Goal: Task Accomplishment & Management: Complete application form

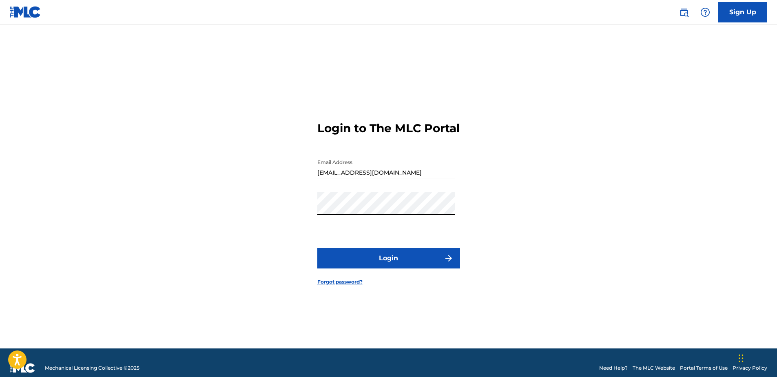
click at [540, 195] on div "Login to The MLC Portal Email Address [EMAIL_ADDRESS][DOMAIN_NAME] Password Log…" at bounding box center [388, 196] width 571 height 303
click at [376, 261] on button "Login" at bounding box center [388, 258] width 143 height 20
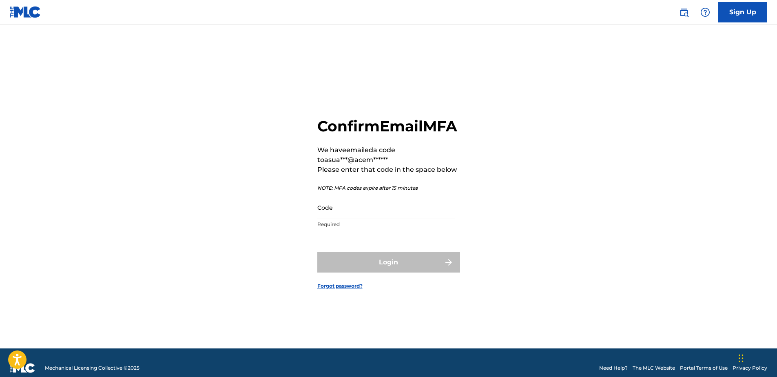
click at [328, 219] on input "Code" at bounding box center [386, 207] width 138 height 23
paste input "469438"
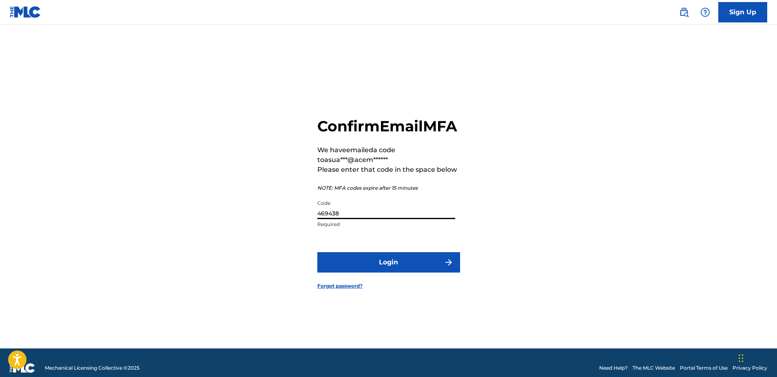
type input "469438"
click at [375, 272] on button "Login" at bounding box center [388, 262] width 143 height 20
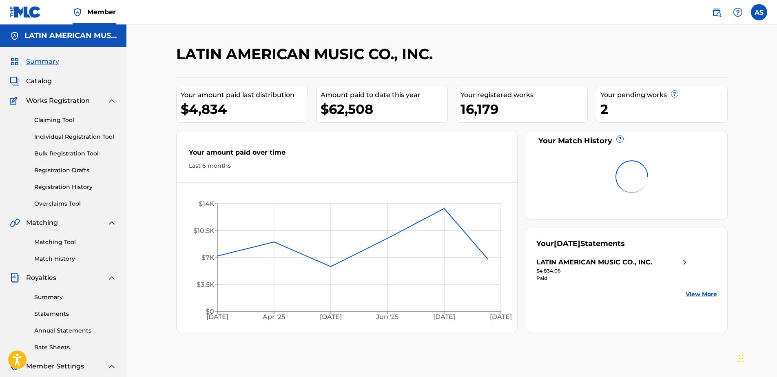
click at [27, 80] on span "Catalog" at bounding box center [39, 81] width 26 height 10
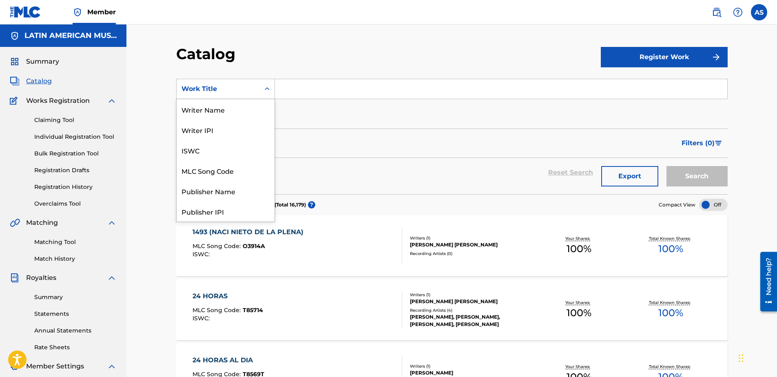
click at [254, 90] on div "Work Title" at bounding box center [217, 89] width 73 height 10
click at [209, 113] on div "Writer Name" at bounding box center [226, 109] width 98 height 20
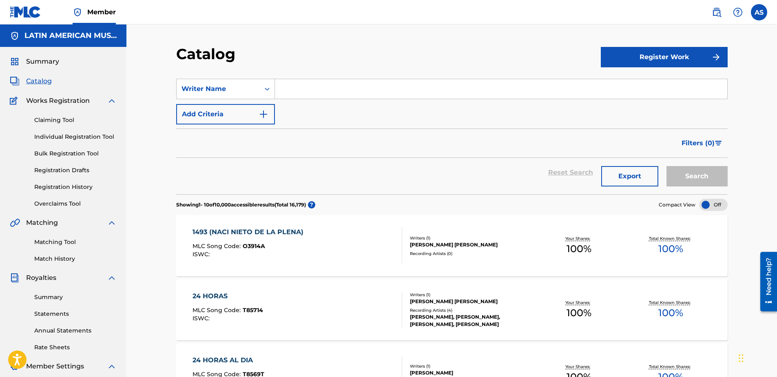
click at [288, 90] on input "Search Form" at bounding box center [501, 89] width 452 height 20
type input "[PERSON_NAME]"
click at [666, 166] on button "Search" at bounding box center [696, 176] width 61 height 20
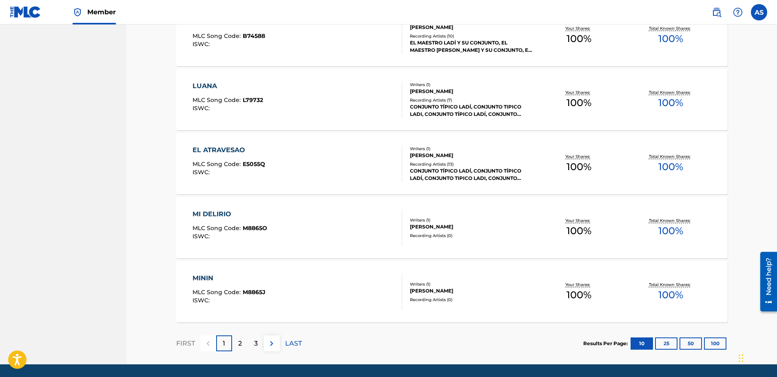
scroll to position [557, 0]
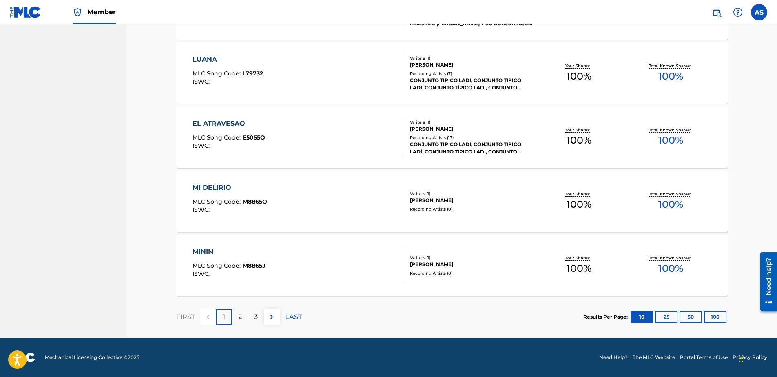
click at [721, 315] on button "100" at bounding box center [715, 317] width 22 height 12
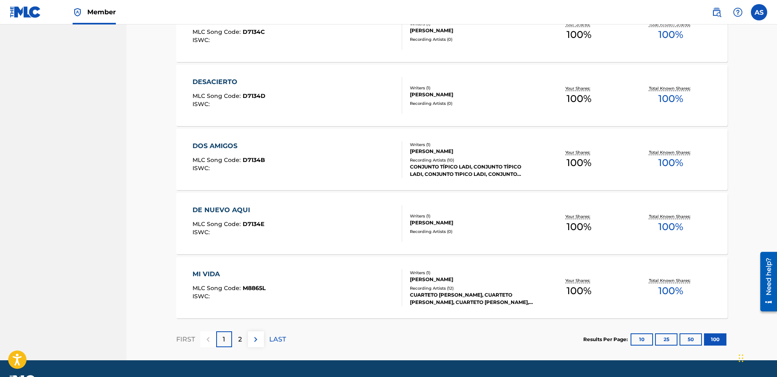
scroll to position [6320, 0]
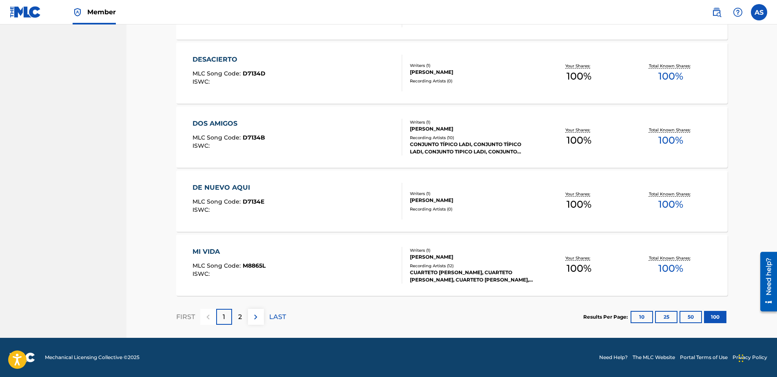
click at [242, 318] on div "2" at bounding box center [240, 317] width 16 height 16
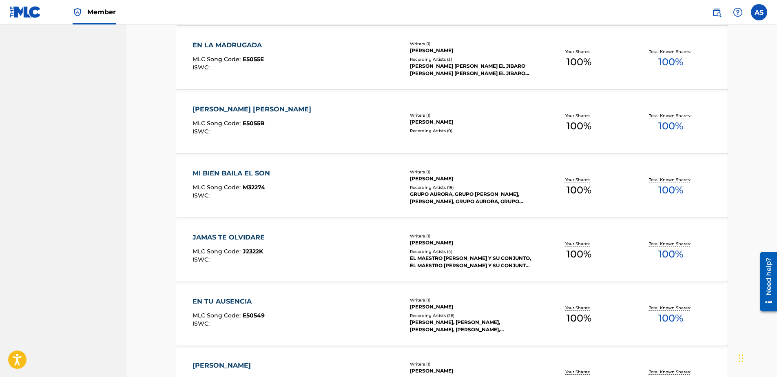
scroll to position [1389, 0]
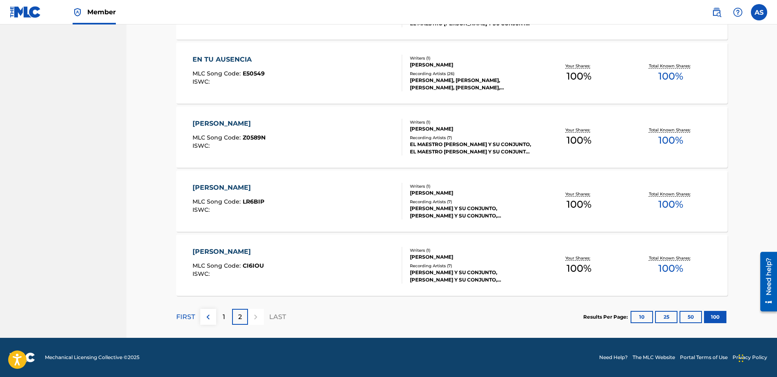
click at [224, 318] on p "1" at bounding box center [224, 317] width 2 height 10
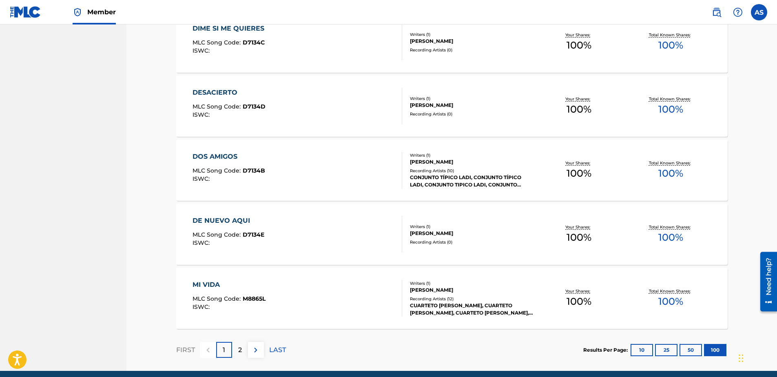
scroll to position [6320, 0]
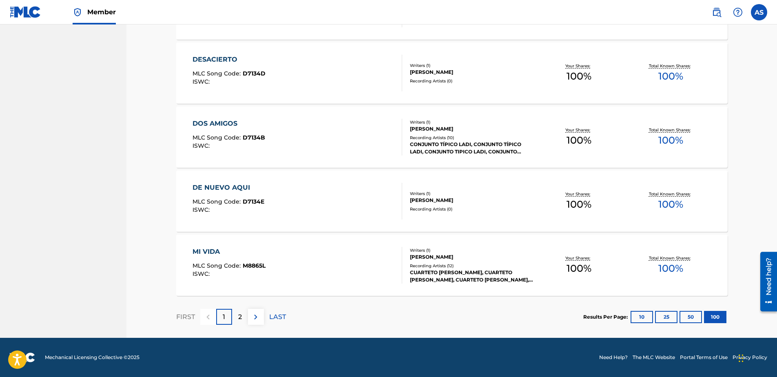
click at [242, 323] on div "2" at bounding box center [240, 317] width 16 height 16
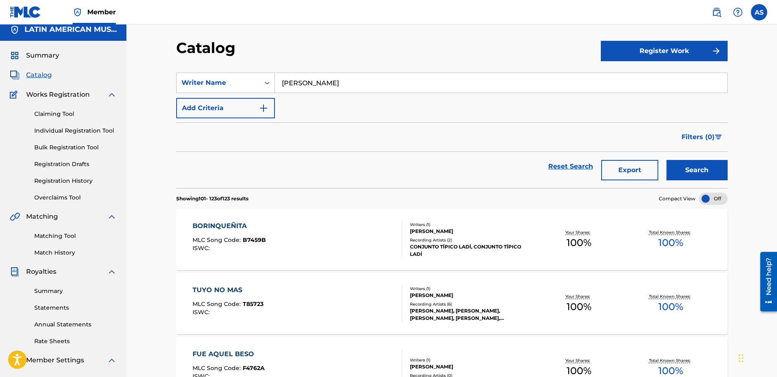
scroll to position [0, 0]
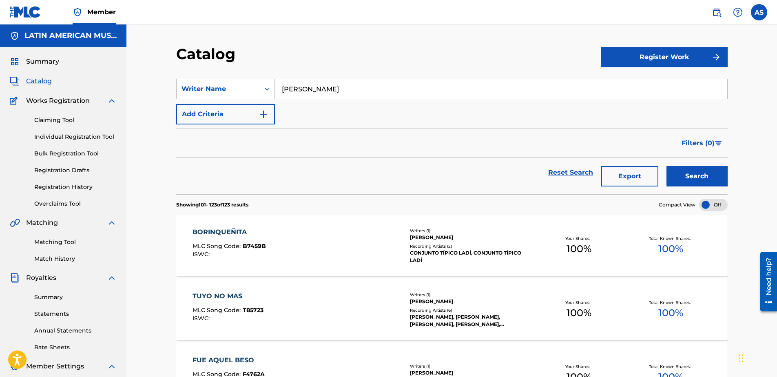
click at [717, 12] on img at bounding box center [717, 12] width 10 height 10
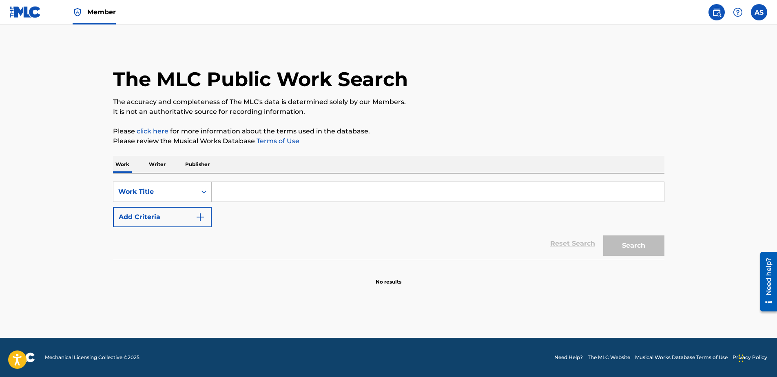
click at [158, 165] on p "Writer" at bounding box center [157, 164] width 22 height 17
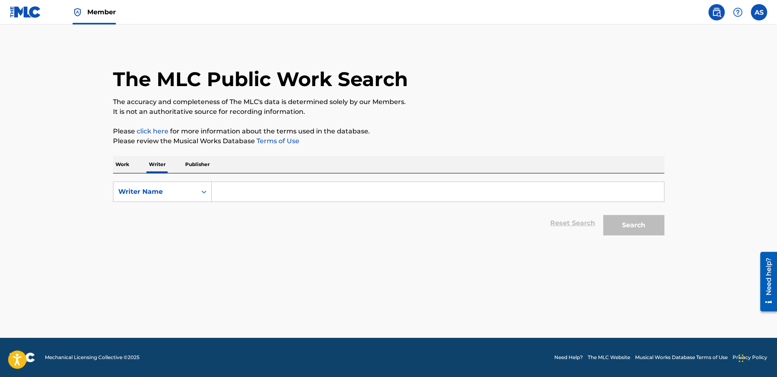
click at [119, 164] on p "Work" at bounding box center [122, 164] width 19 height 17
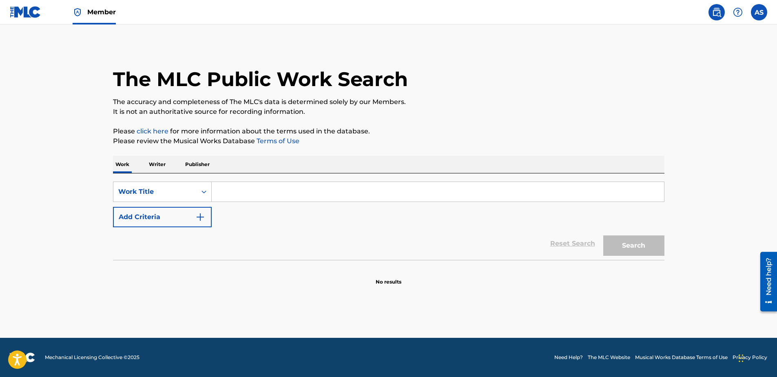
click at [250, 196] on input "Search Form" at bounding box center [438, 192] width 452 height 20
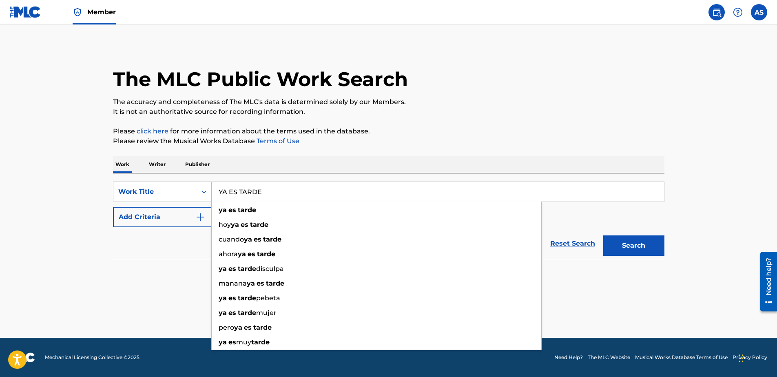
type input "YA ES TARDE"
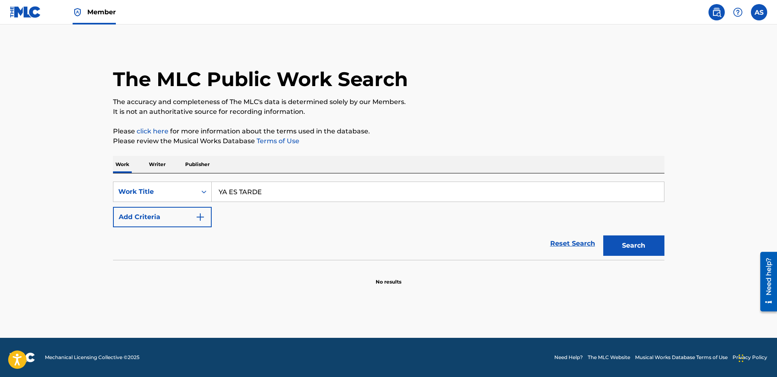
click at [403, 151] on div "The MLC Public Work Search The accuracy and completeness of The MLC's data is d…" at bounding box center [388, 165] width 571 height 241
click at [151, 215] on button "Add Criteria" at bounding box center [162, 217] width 99 height 20
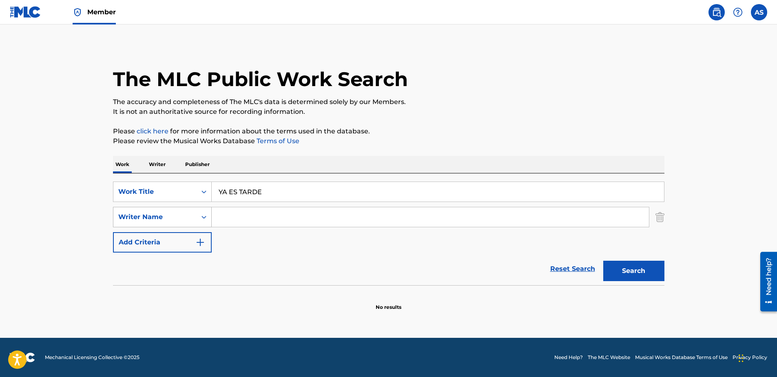
click at [146, 210] on div "Writer Name" at bounding box center [154, 216] width 83 height 15
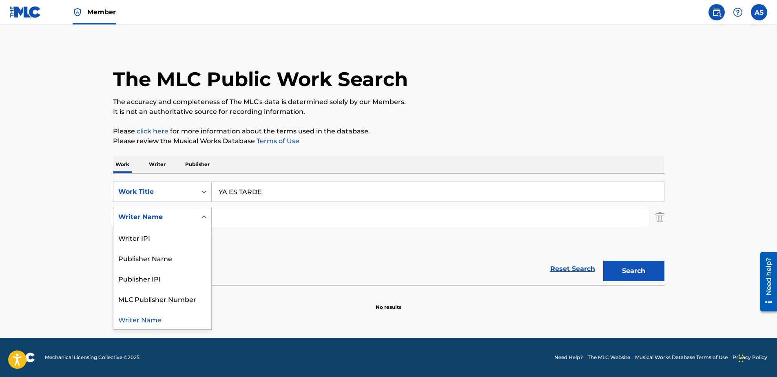
click at [268, 236] on div "SearchWithCriteriabe487f7a-895a-4024-b37e-375f1d8ede14 Work Title YA ES TARDE S…" at bounding box center [388, 216] width 551 height 71
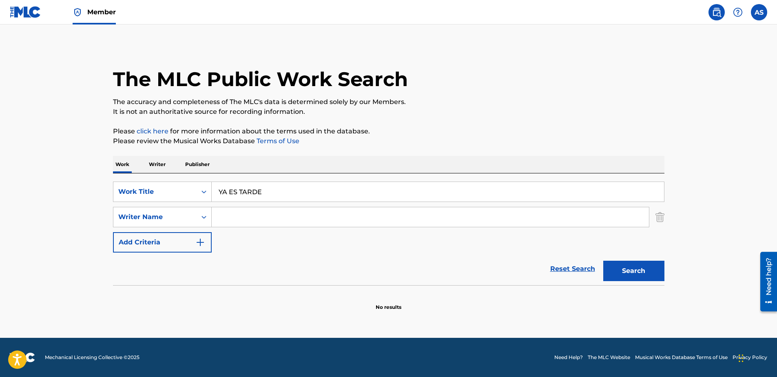
click at [246, 213] on input "Search Form" at bounding box center [430, 217] width 437 height 20
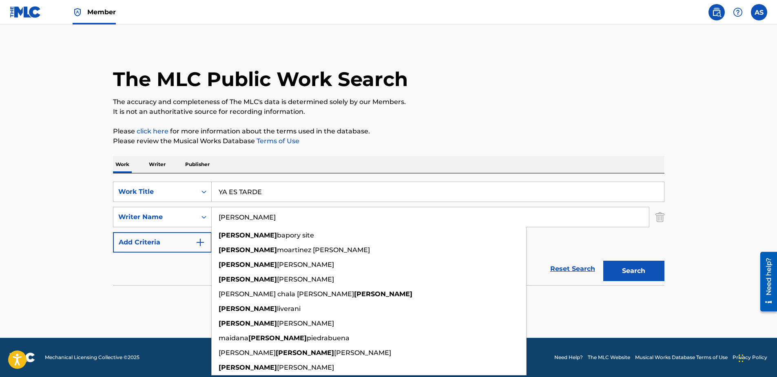
type input "[PERSON_NAME]"
click at [606, 24] on main "The MLC Public Work Search The accuracy and completeness of The MLC's data is d…" at bounding box center [388, 180] width 777 height 313
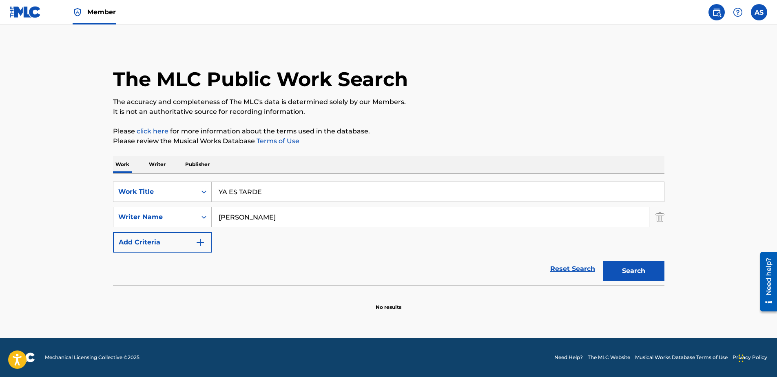
drag, startPoint x: 639, startPoint y: 266, endPoint x: 634, endPoint y: 248, distance: 18.2
click at [638, 264] on button "Search" at bounding box center [633, 271] width 61 height 20
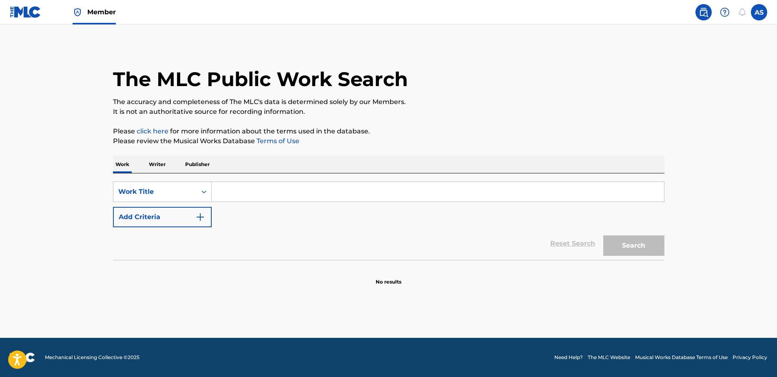
click at [236, 188] on input "Search Form" at bounding box center [438, 192] width 452 height 20
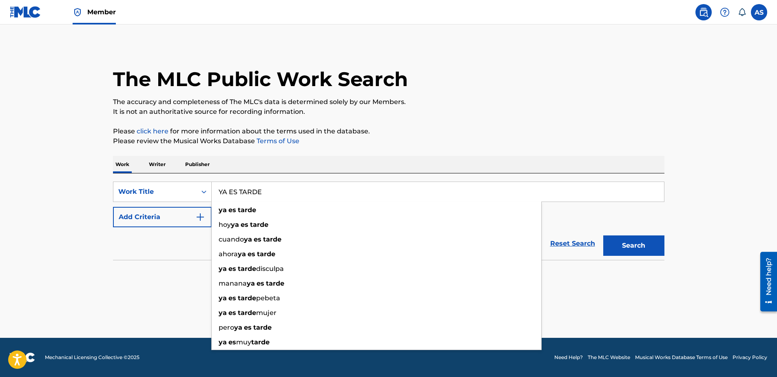
type input "YA ES TARDE"
click at [303, 139] on p "Please review the Musical Works Database Terms of Use" at bounding box center [388, 141] width 551 height 10
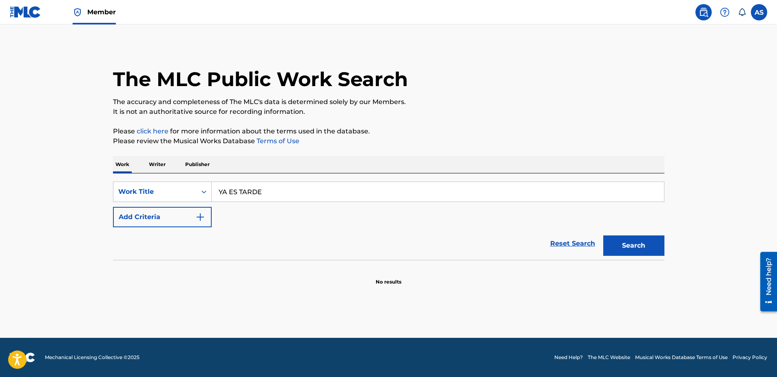
click at [168, 220] on button "Add Criteria" at bounding box center [162, 217] width 99 height 20
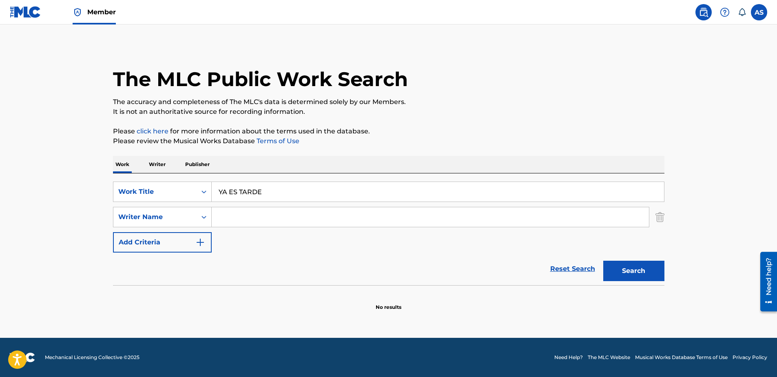
click at [240, 232] on div "SearchWithCriteriae13989a8-a5cf-476e-841e-79faa2f1ef2b Work Title YA ES TARDE S…" at bounding box center [388, 216] width 551 height 71
click at [239, 217] on input "Search Form" at bounding box center [430, 217] width 437 height 20
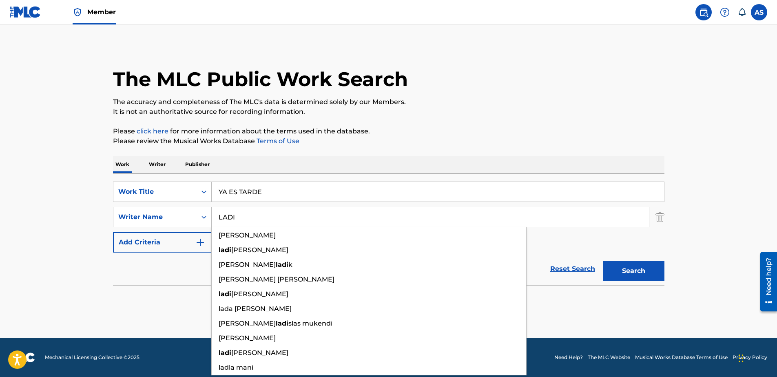
type input "LADI"
click at [640, 269] on button "Search" at bounding box center [633, 271] width 61 height 20
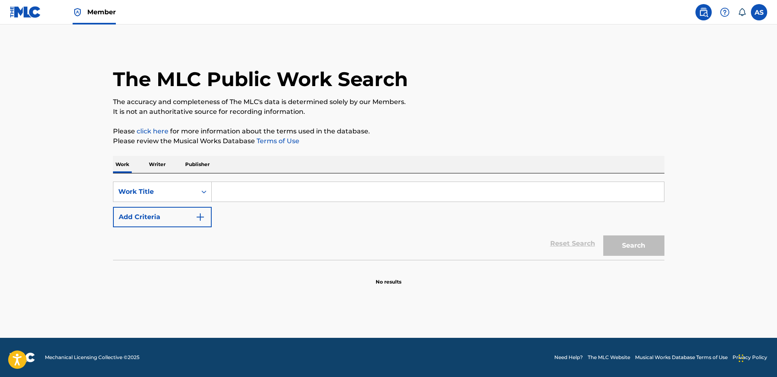
click at [238, 193] on input "Search Form" at bounding box center [438, 192] width 452 height 20
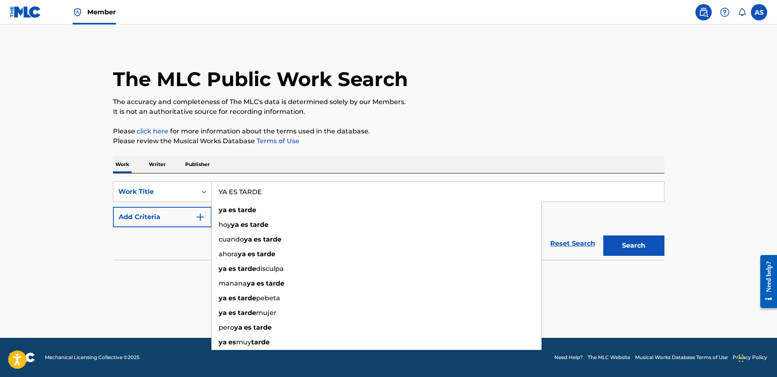
type input "YA ES TARDE"
drag, startPoint x: 583, startPoint y: 113, endPoint x: 498, endPoint y: 206, distance: 126.5
click at [581, 113] on p "It is not an authoritative source for recording information." at bounding box center [388, 112] width 551 height 10
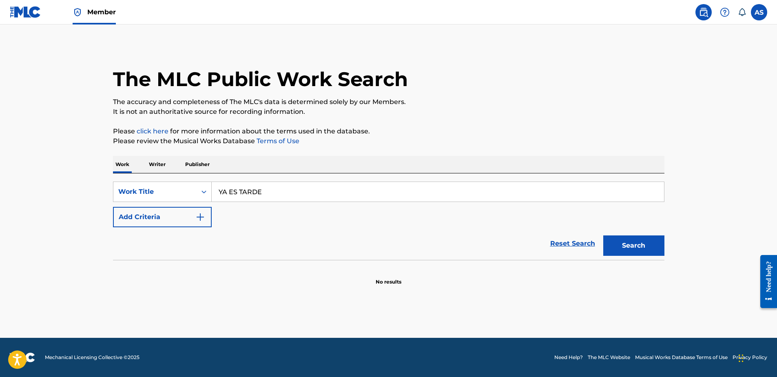
click at [166, 210] on button "Add Criteria" at bounding box center [162, 217] width 99 height 20
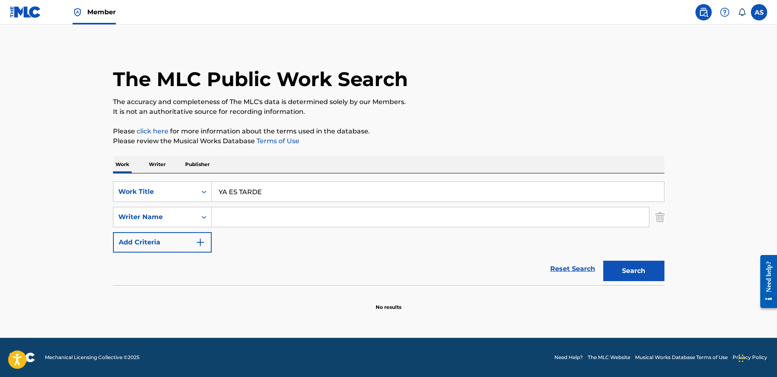
click at [240, 221] on input "Search Form" at bounding box center [430, 217] width 437 height 20
type input "LADI"
click at [603, 261] on button "Search" at bounding box center [633, 271] width 61 height 20
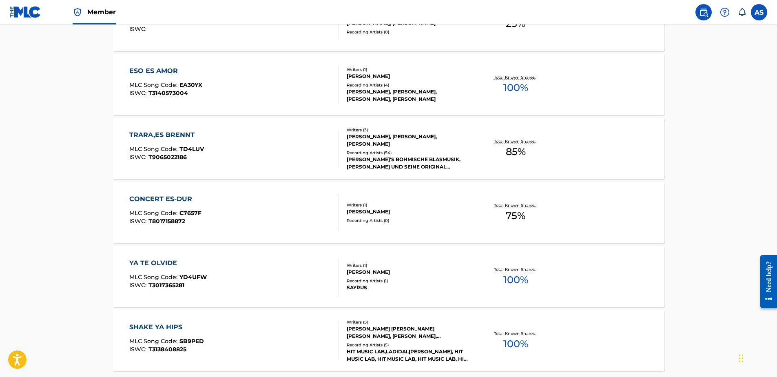
scroll to position [647, 0]
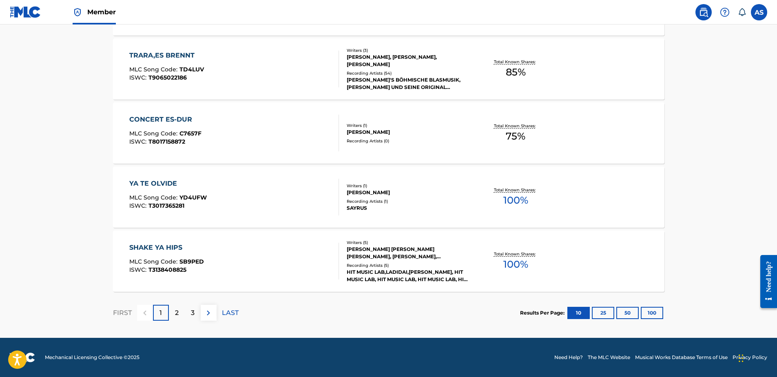
click at [646, 313] on button "100" at bounding box center [652, 313] width 22 height 12
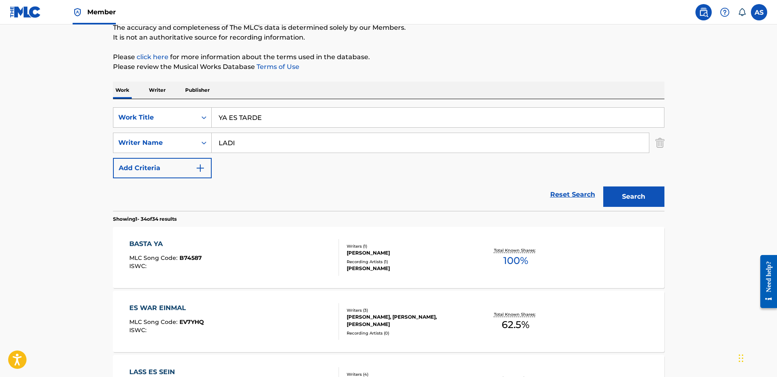
scroll to position [0, 0]
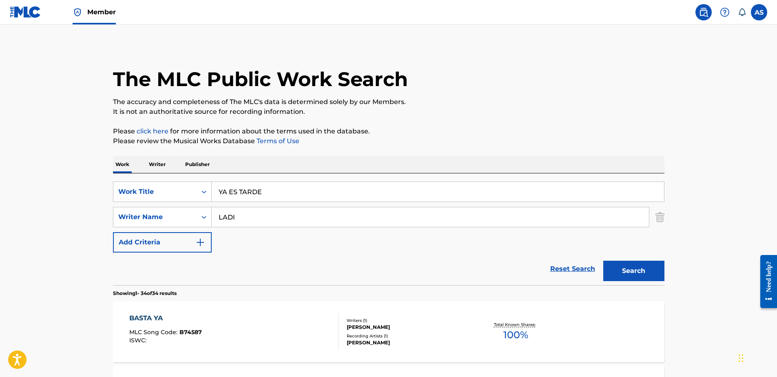
click at [32, 16] on img at bounding box center [25, 12] width 31 height 12
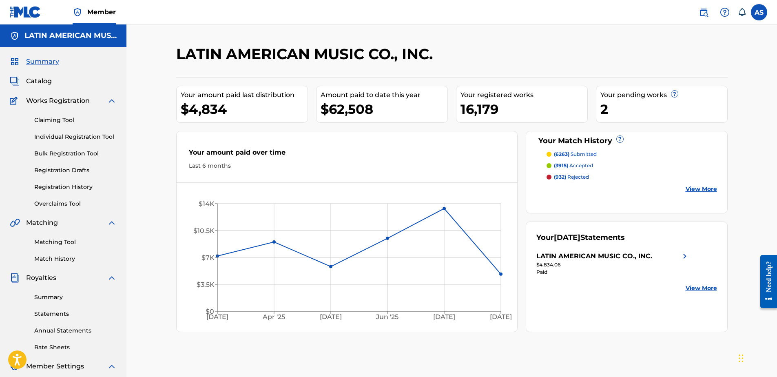
click at [58, 135] on link "Individual Registration Tool" at bounding box center [75, 137] width 82 height 9
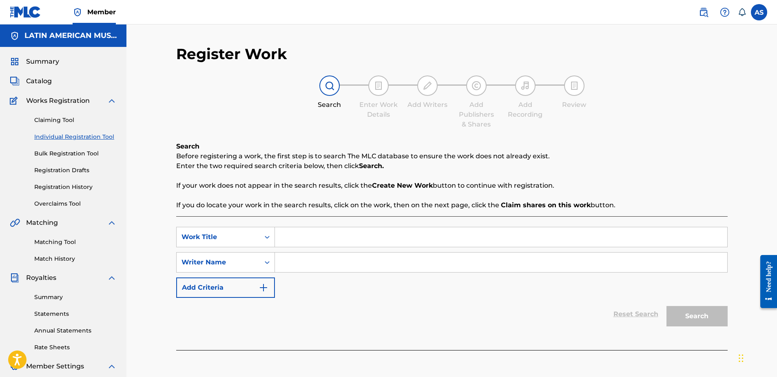
click at [299, 236] on input "Search Form" at bounding box center [501, 237] width 452 height 20
type input "YA ES TARDE"
click at [296, 156] on p "Before registering a work, the first step is to search The MLC database to ensu…" at bounding box center [451, 156] width 551 height 10
click at [313, 272] on input "Search Form" at bounding box center [501, 262] width 452 height 20
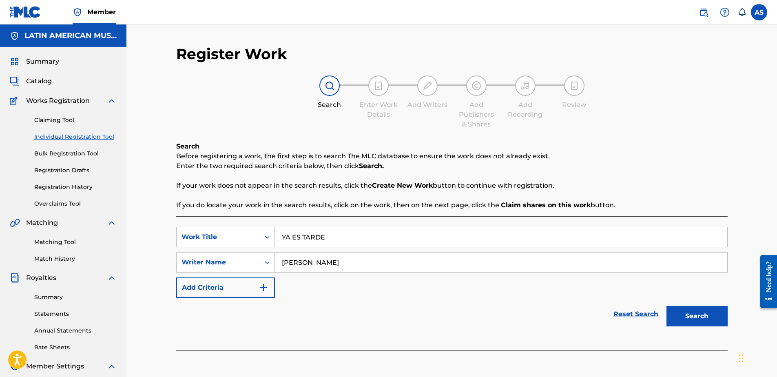
click at [352, 261] on input "LADILAO MARTINEZ OTERO" at bounding box center [501, 262] width 452 height 20
click at [518, 299] on div "Reset Search Search" at bounding box center [451, 314] width 551 height 33
click at [699, 317] on button "Search" at bounding box center [696, 316] width 61 height 20
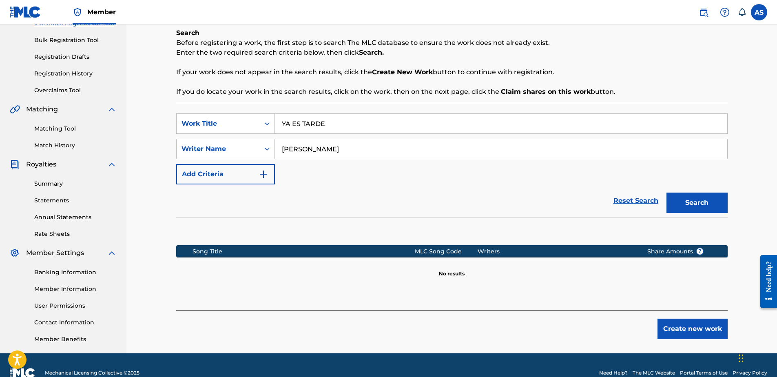
scroll to position [122, 0]
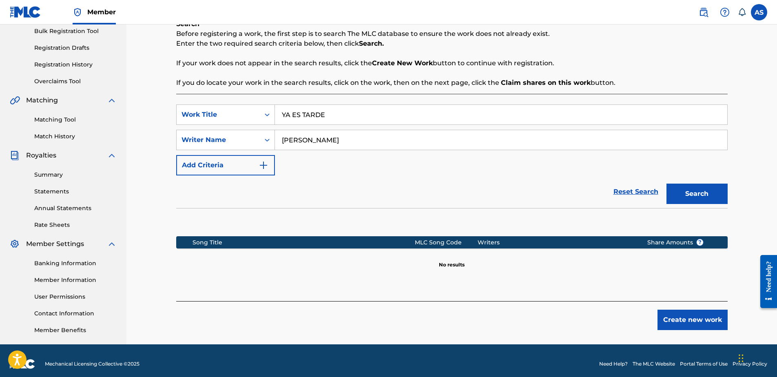
click at [299, 141] on input "LADILAO MARTINEZ OTERO" at bounding box center [501, 140] width 452 height 20
type input "[PERSON_NAME]"
click at [686, 183] on div "Search" at bounding box center [694, 191] width 65 height 33
click at [688, 191] on button "Search" at bounding box center [696, 194] width 61 height 20
click at [698, 314] on button "Create new work" at bounding box center [692, 320] width 70 height 20
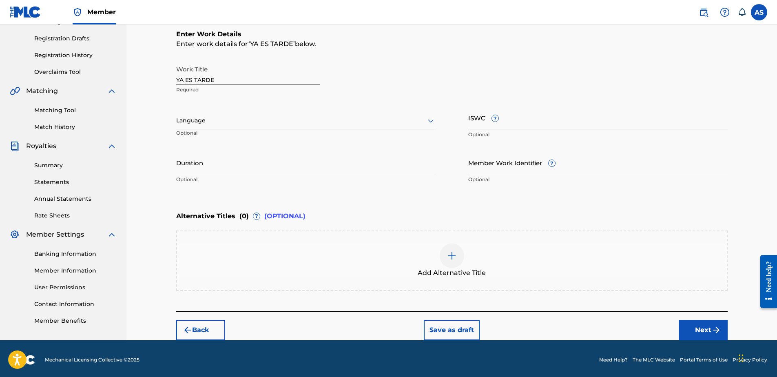
scroll to position [134, 0]
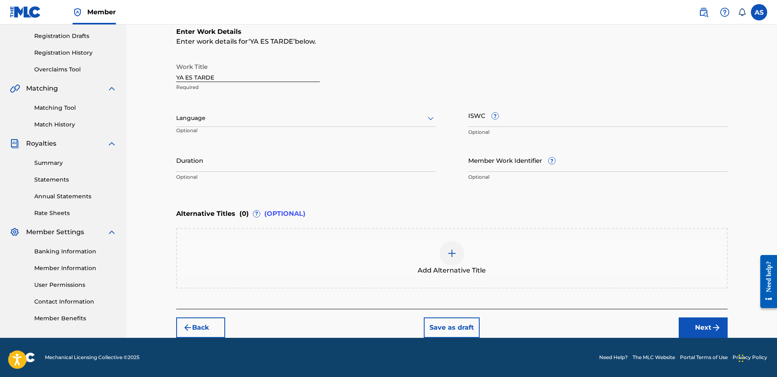
click at [220, 127] on p "Optional" at bounding box center [215, 133] width 79 height 13
click at [217, 122] on div at bounding box center [305, 118] width 259 height 10
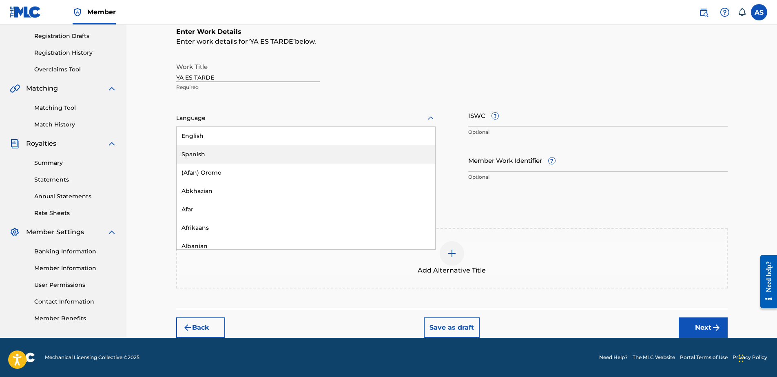
click at [206, 153] on div "Spanish" at bounding box center [306, 154] width 259 height 18
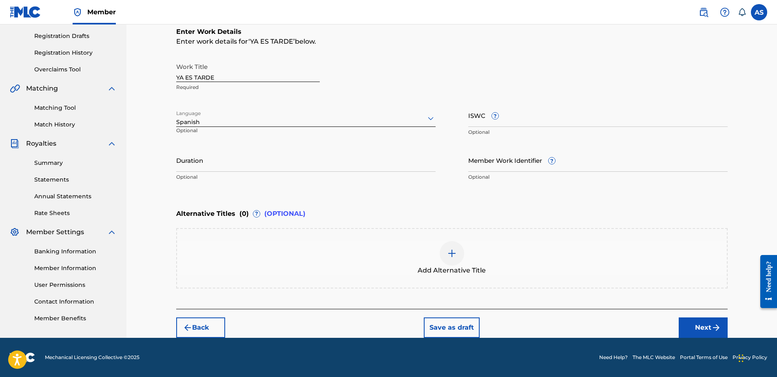
click at [706, 327] on button "Next" at bounding box center [703, 327] width 49 height 20
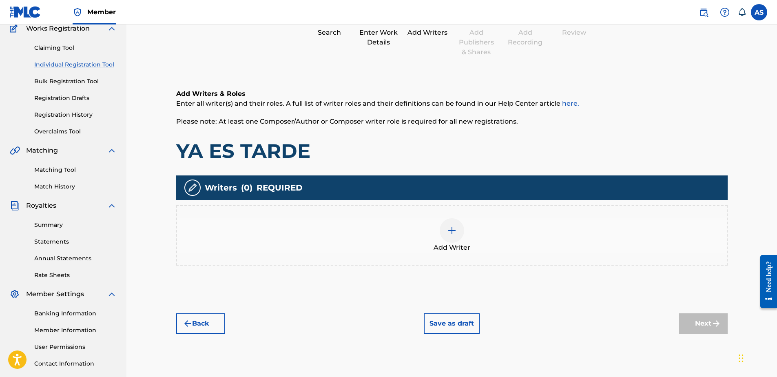
scroll to position [118, 0]
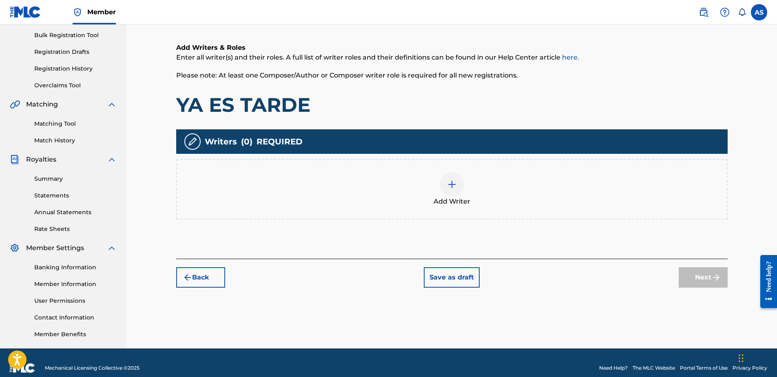
click at [449, 186] on img at bounding box center [452, 184] width 10 height 10
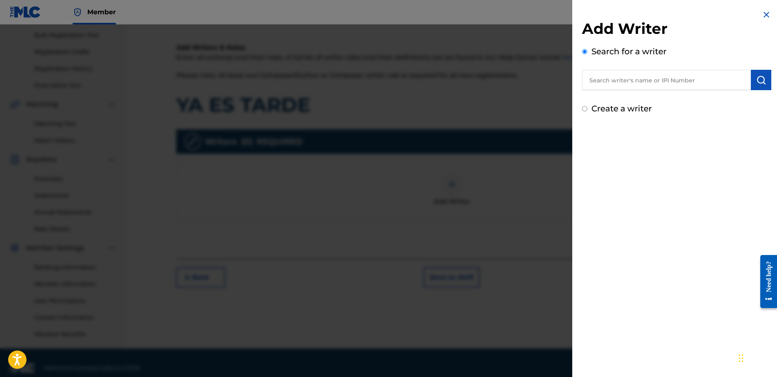
click at [681, 76] on input "text" at bounding box center [666, 80] width 169 height 20
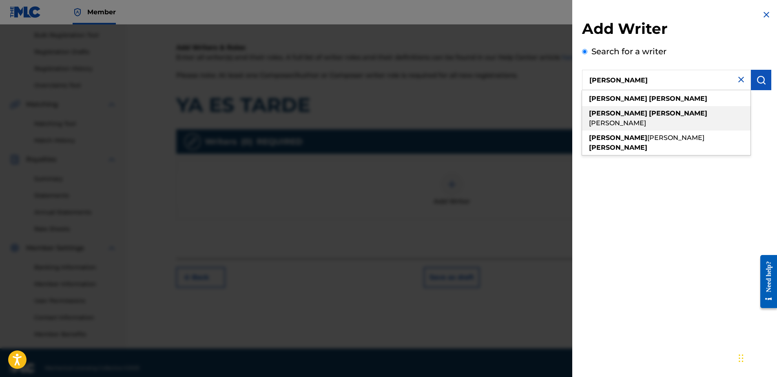
click at [646, 119] on span "otero" at bounding box center [617, 123] width 57 height 8
type input "ladislao martinez otero"
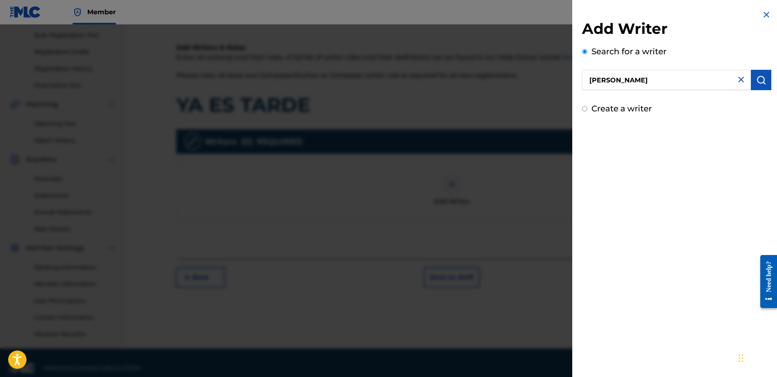
click at [756, 84] on img "submit" at bounding box center [761, 80] width 10 height 10
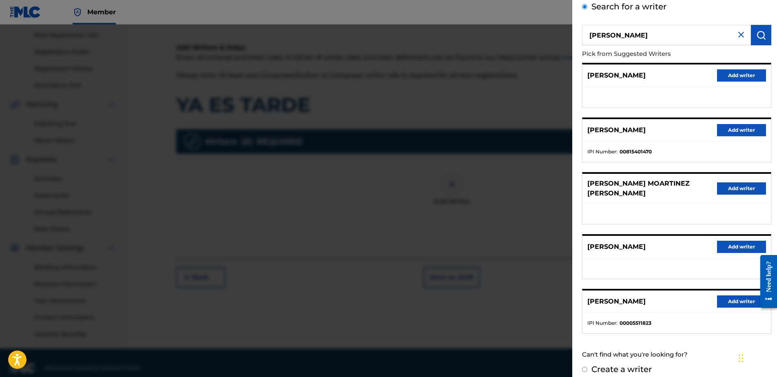
scroll to position [46, 0]
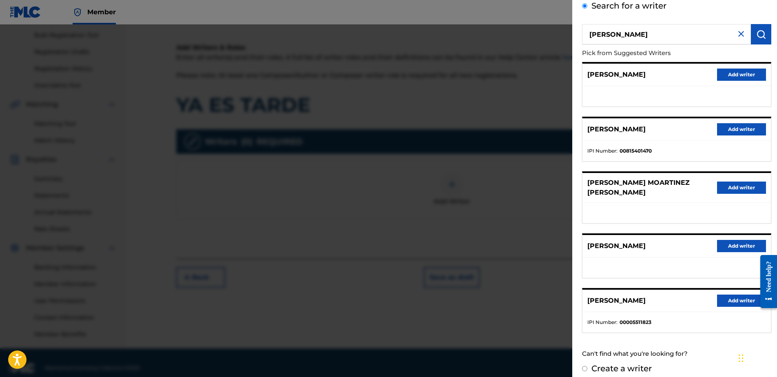
click at [730, 240] on button "Add writer" at bounding box center [741, 246] width 49 height 12
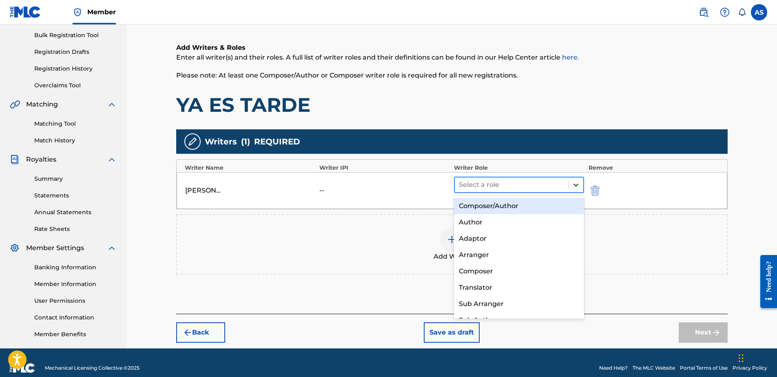
click at [569, 186] on div at bounding box center [576, 184] width 15 height 15
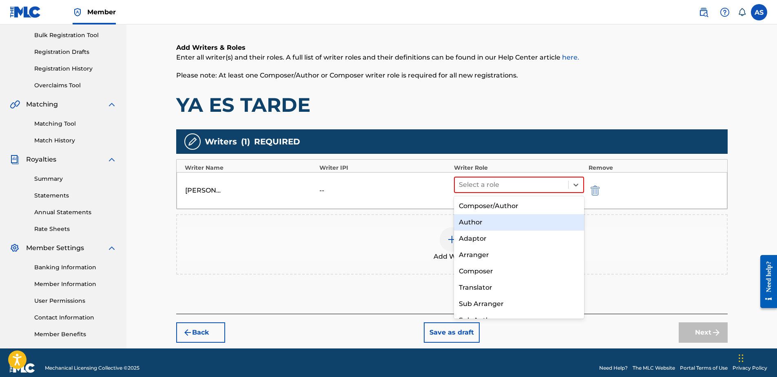
click at [482, 222] on div "Author" at bounding box center [519, 222] width 131 height 16
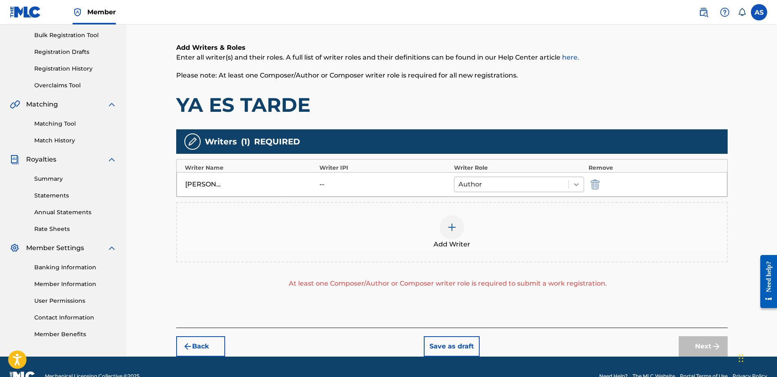
click at [577, 179] on div at bounding box center [576, 184] width 15 height 15
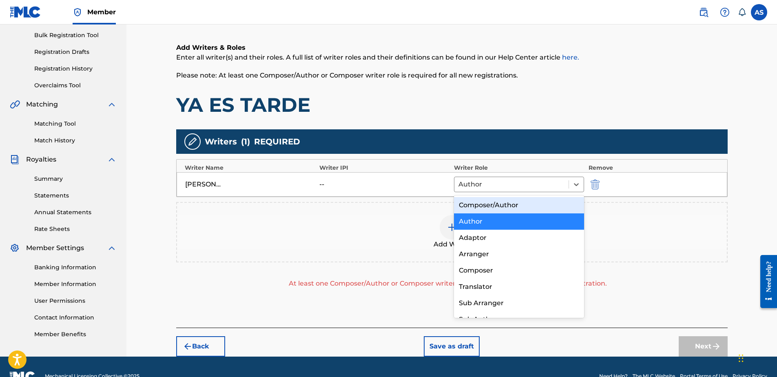
click at [491, 204] on div "Composer/Author" at bounding box center [519, 205] width 131 height 16
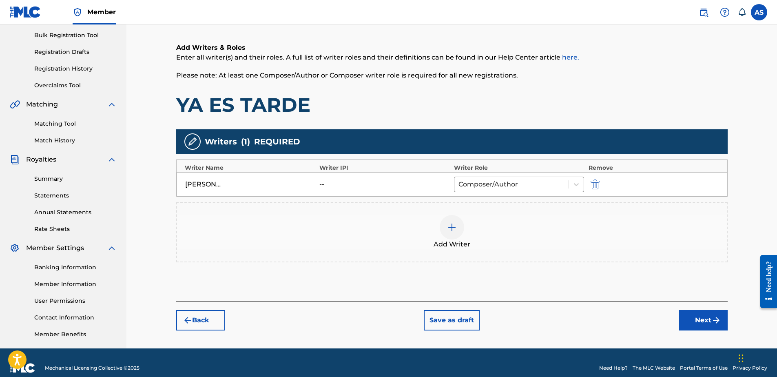
click at [699, 322] on button "Next" at bounding box center [703, 320] width 49 height 20
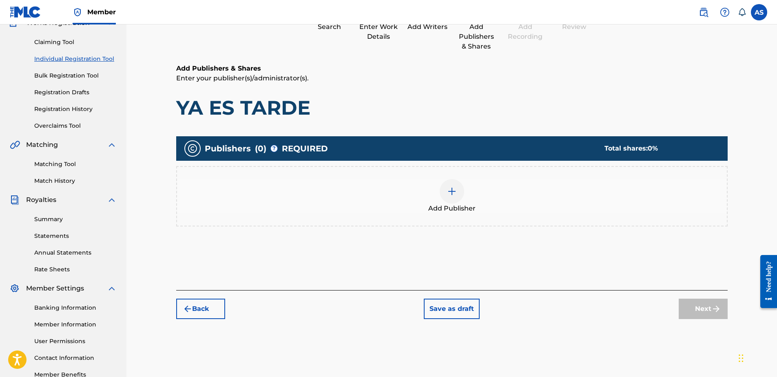
scroll to position [37, 0]
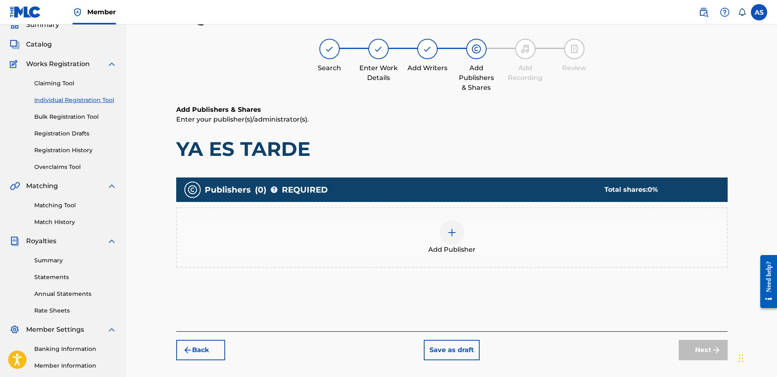
click at [458, 235] on div at bounding box center [452, 232] width 24 height 24
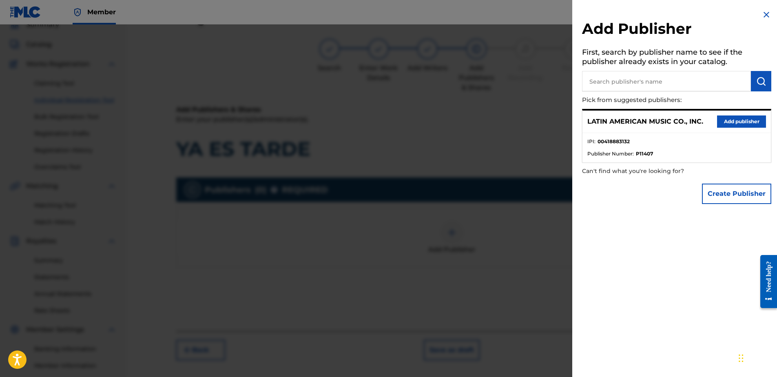
click at [729, 119] on button "Add publisher" at bounding box center [741, 121] width 49 height 12
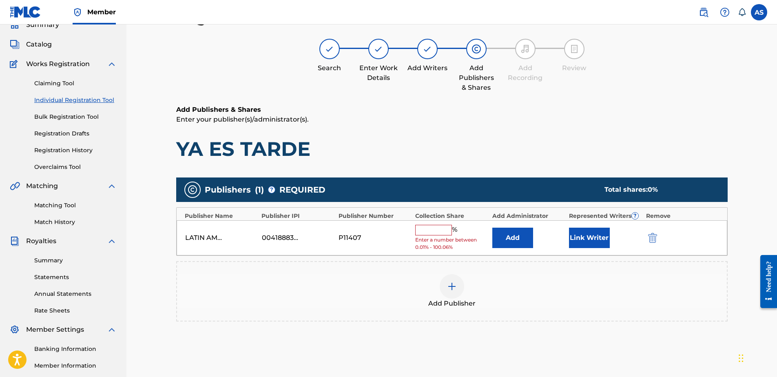
click at [425, 230] on input "text" at bounding box center [433, 230] width 37 height 11
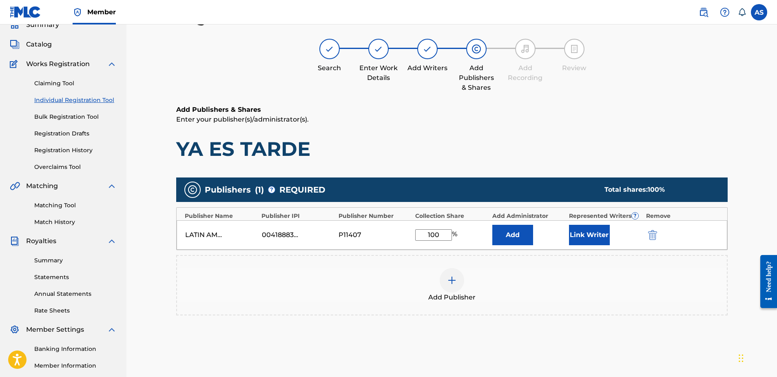
type input "100"
click at [584, 230] on button "Link Writer" at bounding box center [589, 235] width 41 height 20
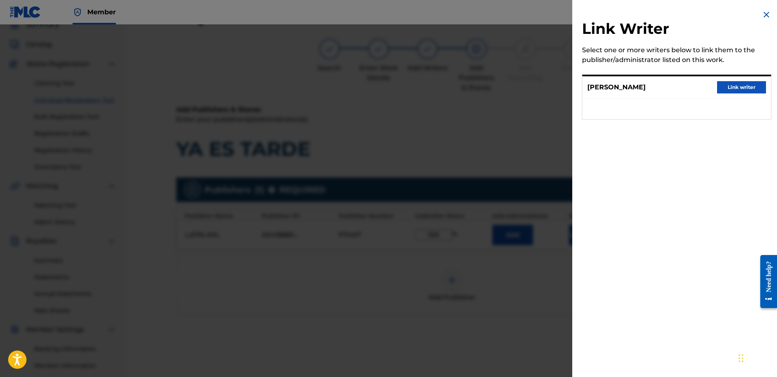
click at [742, 82] on button "Link writer" at bounding box center [741, 87] width 49 height 12
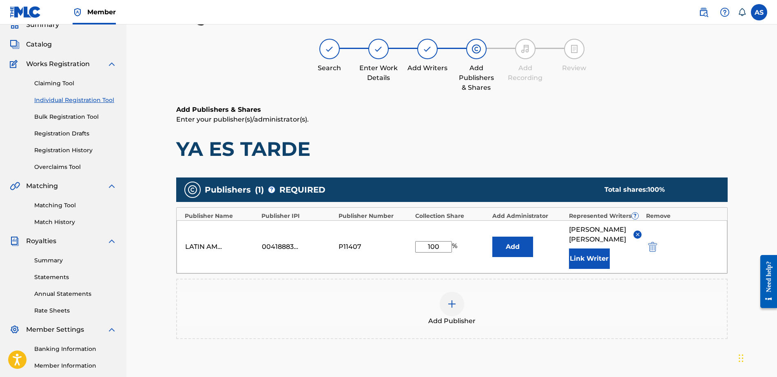
click at [453, 309] on img at bounding box center [452, 304] width 10 height 10
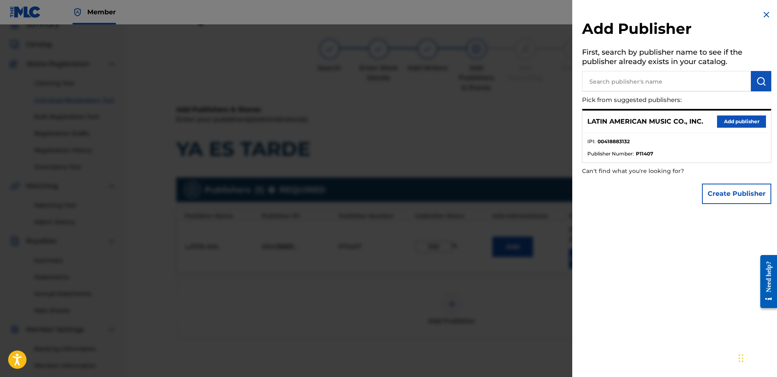
click at [706, 234] on div "Add Publisher First, search by publisher name to see if the publisher already e…" at bounding box center [676, 188] width 209 height 377
click at [766, 15] on img at bounding box center [766, 15] width 10 height 10
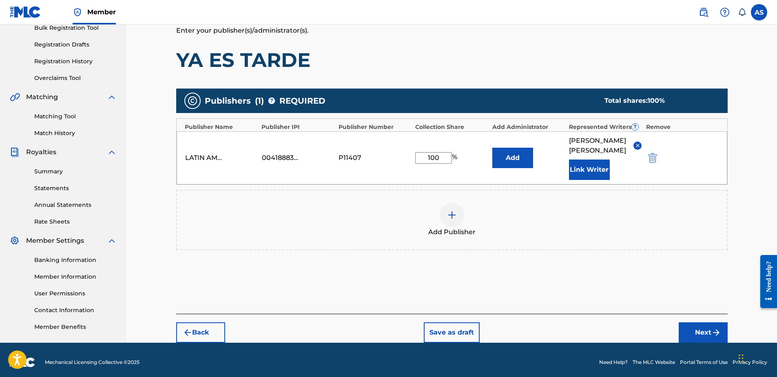
scroll to position [140, 0]
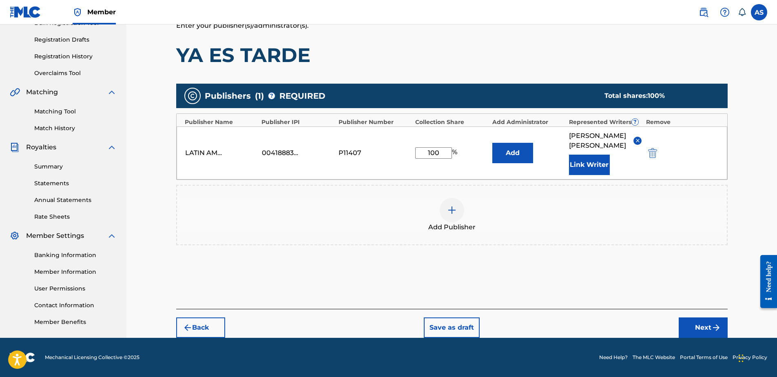
click at [693, 321] on button "Next" at bounding box center [703, 327] width 49 height 20
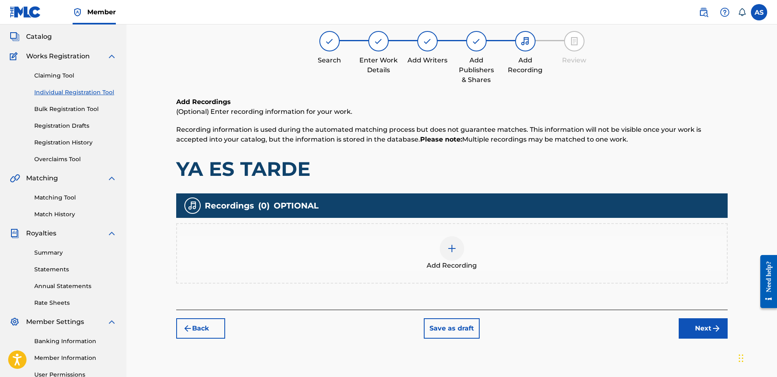
scroll to position [37, 0]
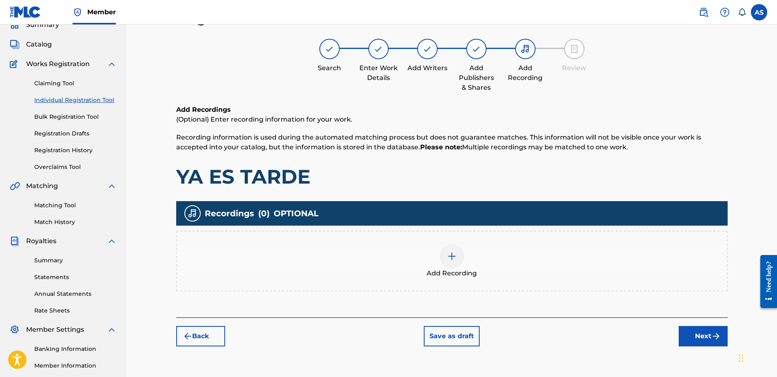
click at [454, 255] on img at bounding box center [452, 256] width 10 height 10
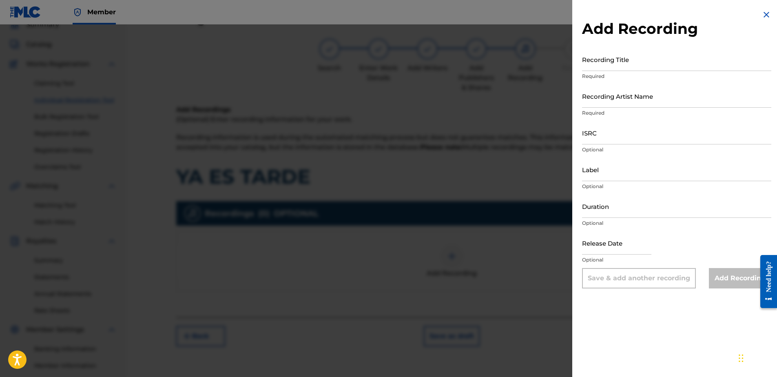
click at [607, 65] on input "Recording Title" at bounding box center [676, 59] width 189 height 23
type input "YA ES TARDE"
click at [673, 101] on input "Recording Artist Name" at bounding box center [676, 95] width 189 height 23
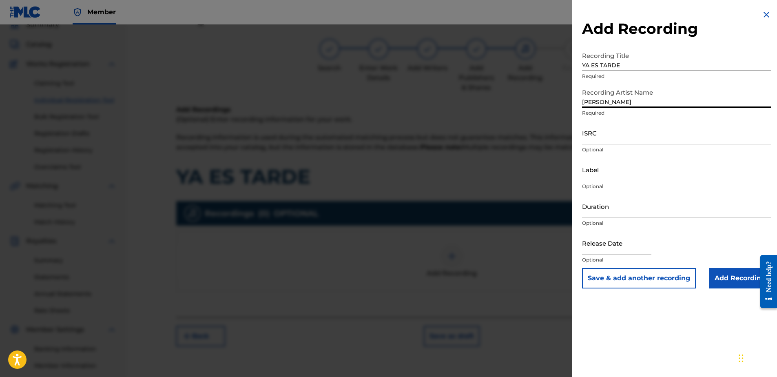
type input "FELIPE RODRIGUEZ"
click at [609, 137] on input "ISRC" at bounding box center [676, 132] width 189 height 23
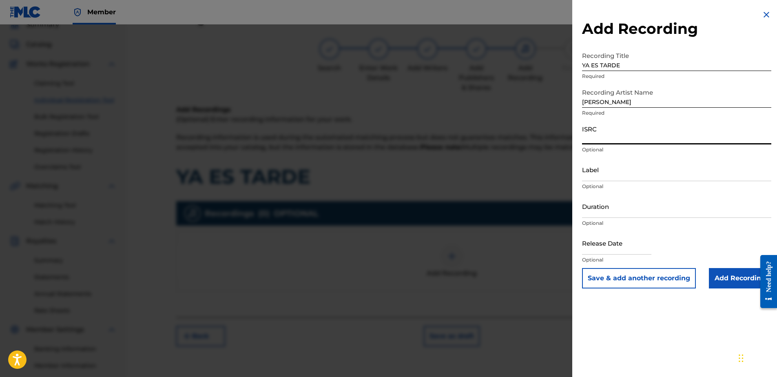
paste input "GBKPL2000509"
type input "GBKPL2000509"
click at [718, 276] on input "Add Recording" at bounding box center [740, 278] width 62 height 20
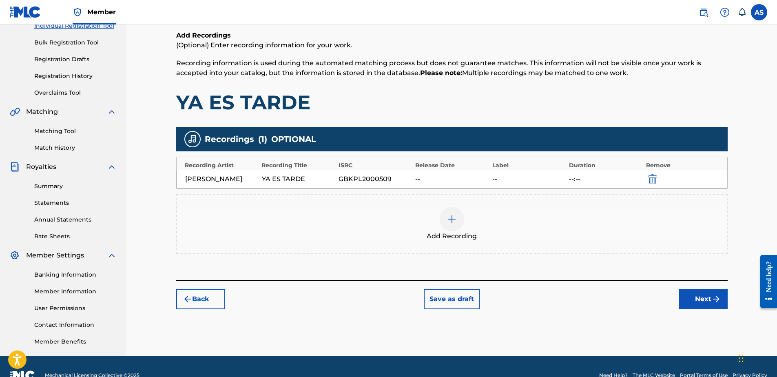
scroll to position [129, 0]
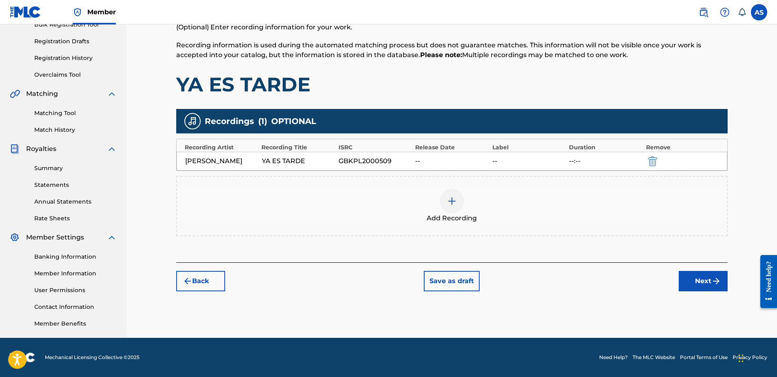
click at [692, 281] on button "Next" at bounding box center [703, 281] width 49 height 20
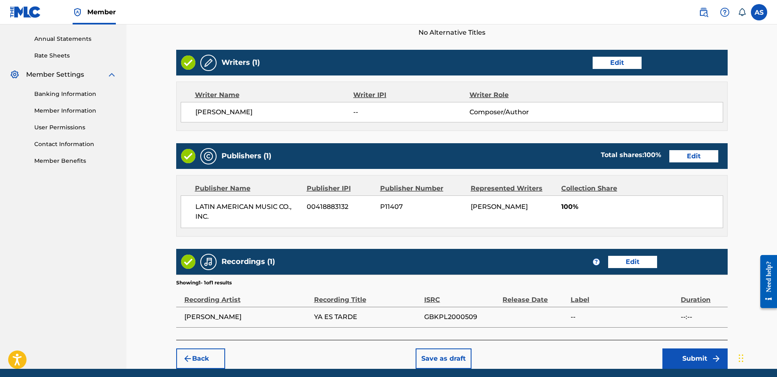
scroll to position [323, 0]
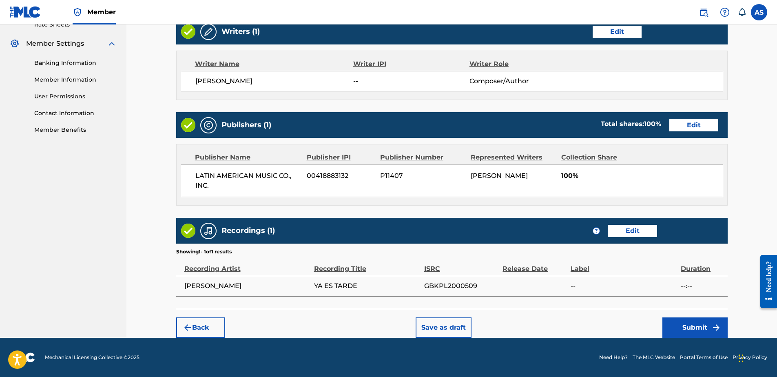
click at [676, 323] on button "Submit" at bounding box center [694, 327] width 65 height 20
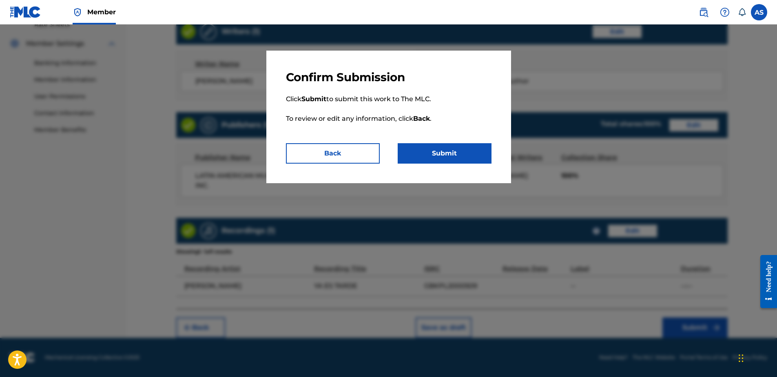
click at [460, 158] on button "Submit" at bounding box center [445, 153] width 94 height 20
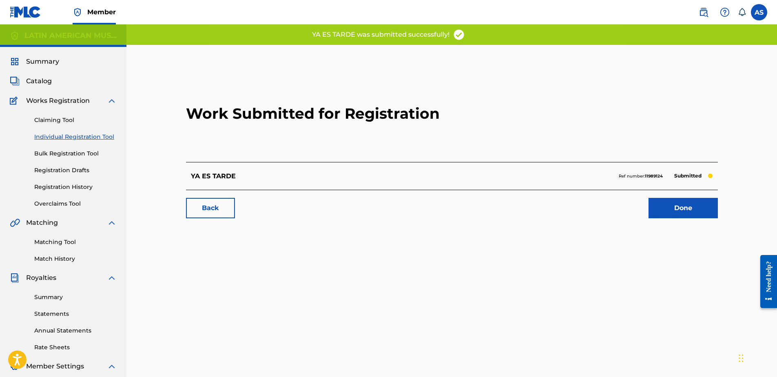
click at [693, 211] on link "Done" at bounding box center [683, 208] width 69 height 20
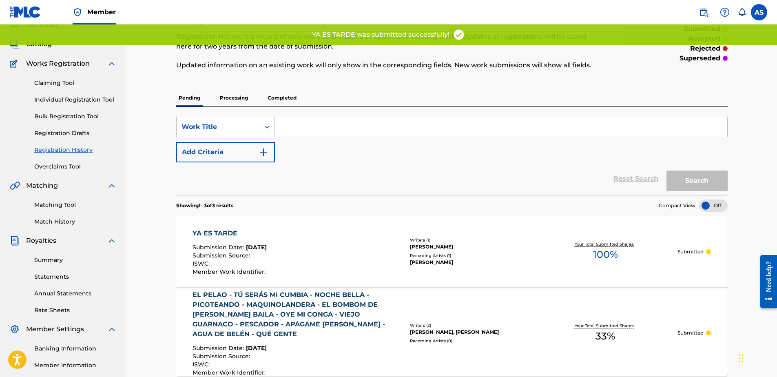
scroll to position [41, 0]
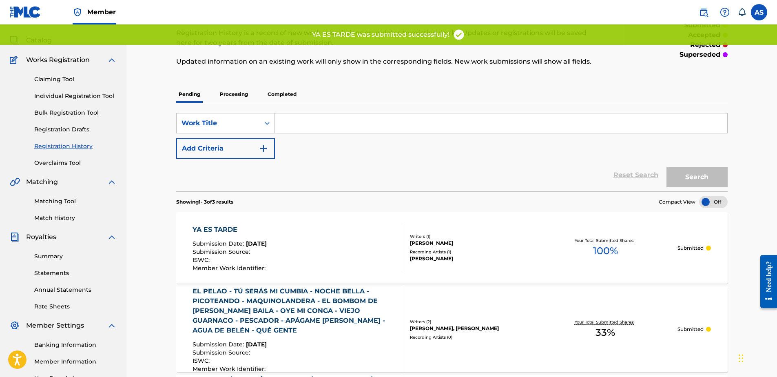
click at [312, 252] on div "YA ES TARDE Submission Date : Aug 28, 2025 Submission Source : ISWC : Member Wo…" at bounding box center [298, 248] width 210 height 46
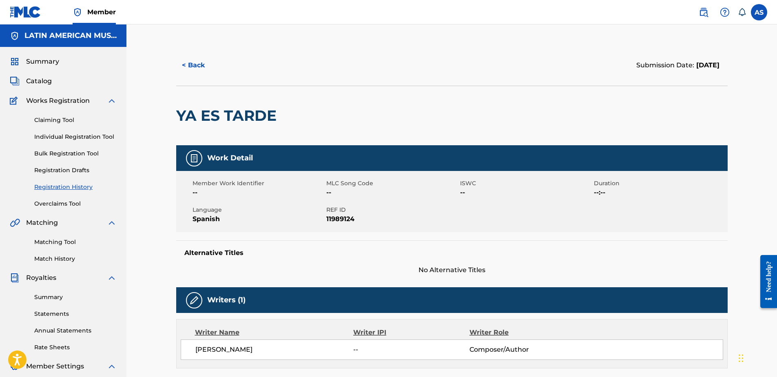
click at [198, 82] on div "< Back Submission Date: August 28, 2025" at bounding box center [451, 65] width 551 height 41
click at [196, 56] on button "< Back" at bounding box center [200, 65] width 49 height 20
